Goal: Check status: Check status

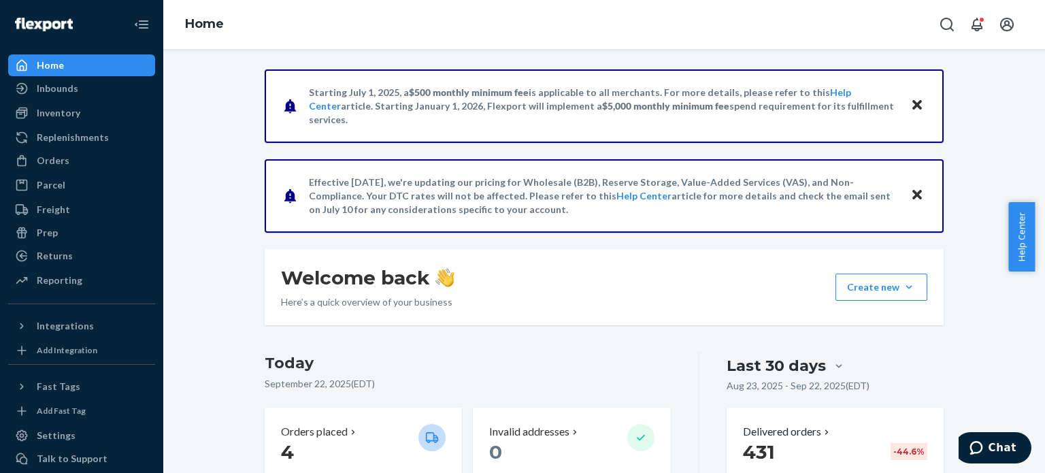
click at [62, 149] on ul "Home Inbounds Shipping Plans Problems Inventory Products Replenishments Orders …" at bounding box center [81, 173] width 147 height 238
click at [61, 157] on div "Orders" at bounding box center [53, 161] width 33 height 14
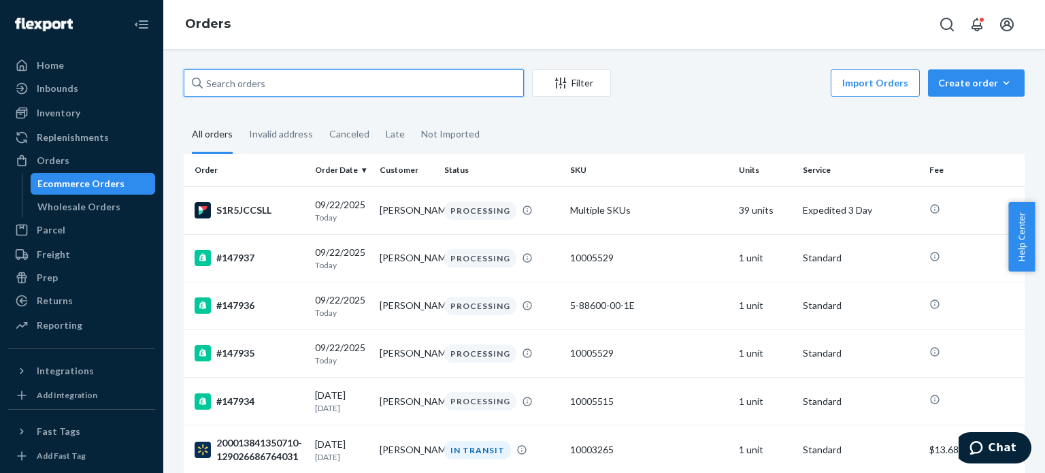
click at [278, 86] on input "text" at bounding box center [354, 82] width 340 height 27
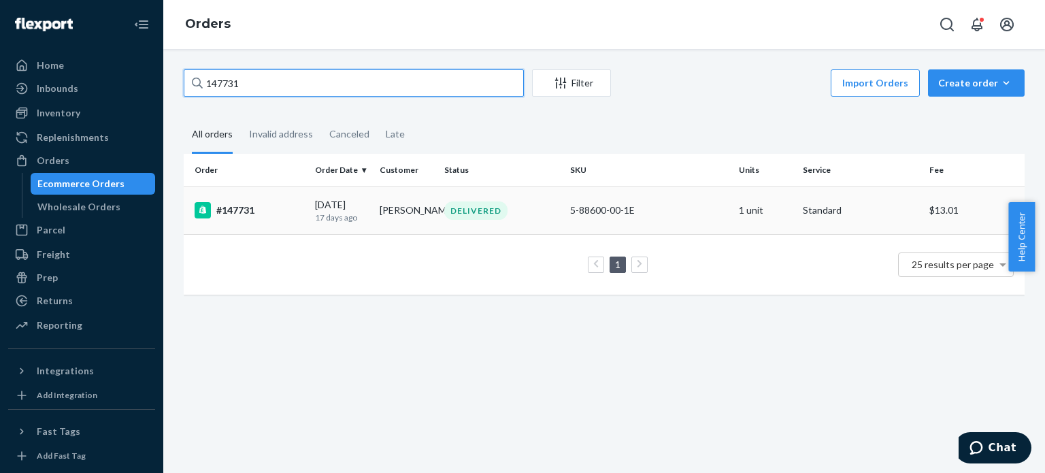
type input "147731"
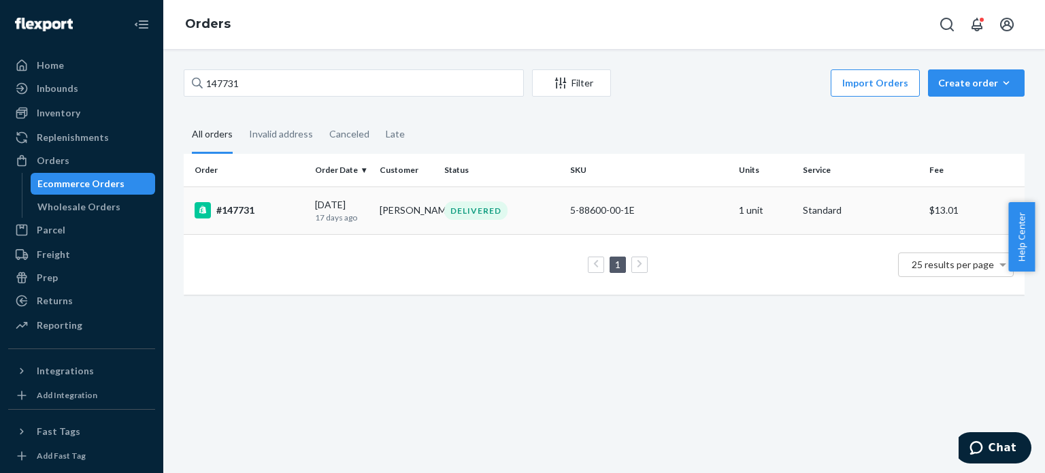
click at [235, 220] on td "#147731" at bounding box center [247, 210] width 126 height 48
